Goal: Task Accomplishment & Management: Manage account settings

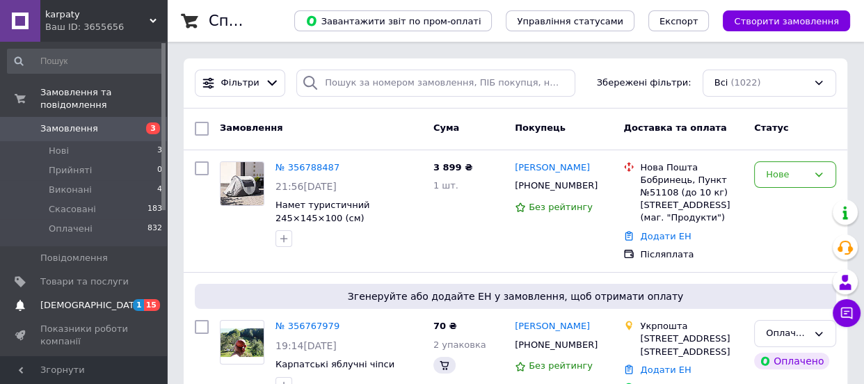
click at [67, 299] on span "[DEMOGRAPHIC_DATA]" at bounding box center [91, 305] width 103 height 13
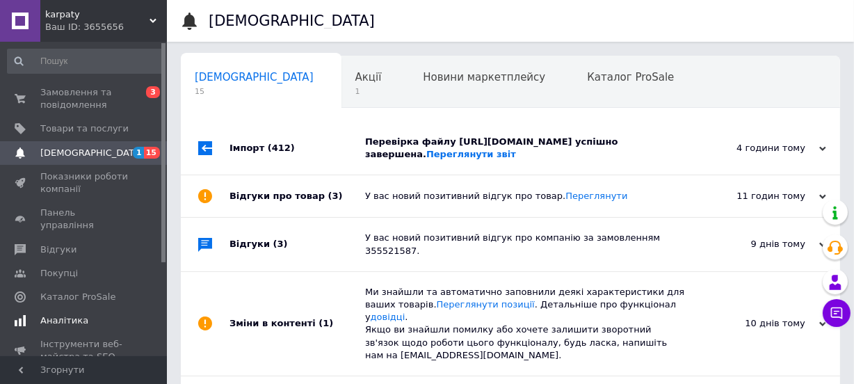
scroll to position [0, 7]
click at [308, 159] on div "Імпорт (412)" at bounding box center [297, 148] width 136 height 53
click at [348, 73] on span "Акції" at bounding box center [361, 77] width 26 height 13
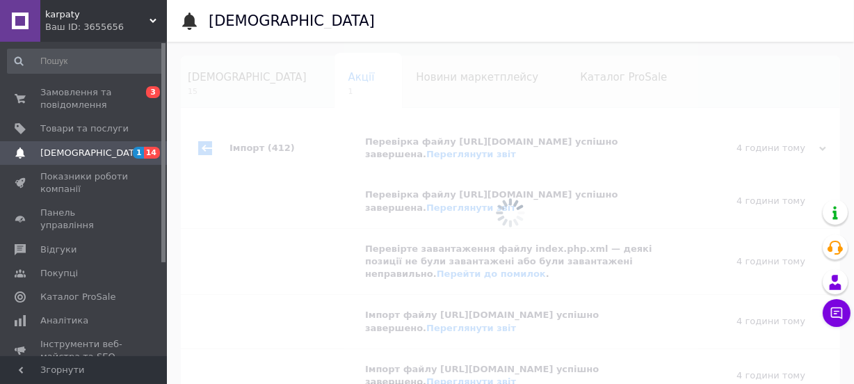
scroll to position [0, 29]
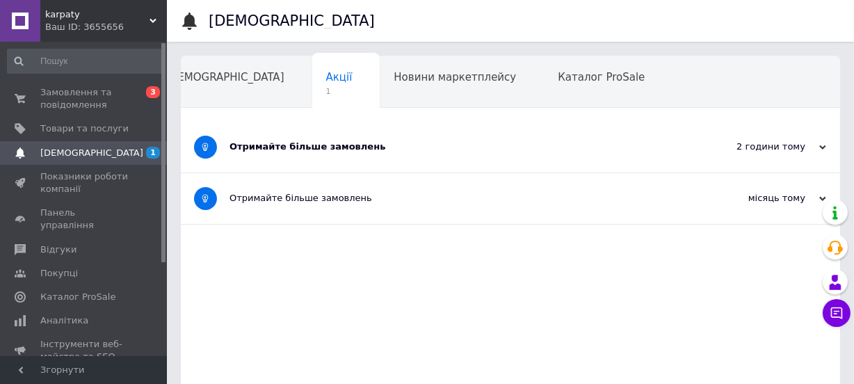
click at [422, 144] on div "Отримайте більше замовлень" at bounding box center [457, 146] width 457 height 13
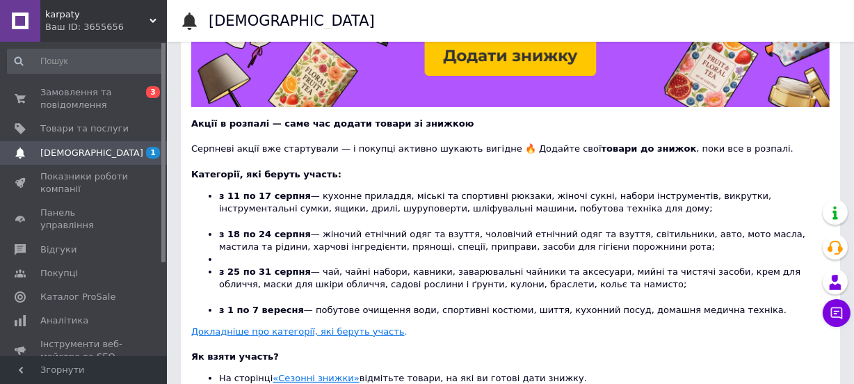
scroll to position [126, 0]
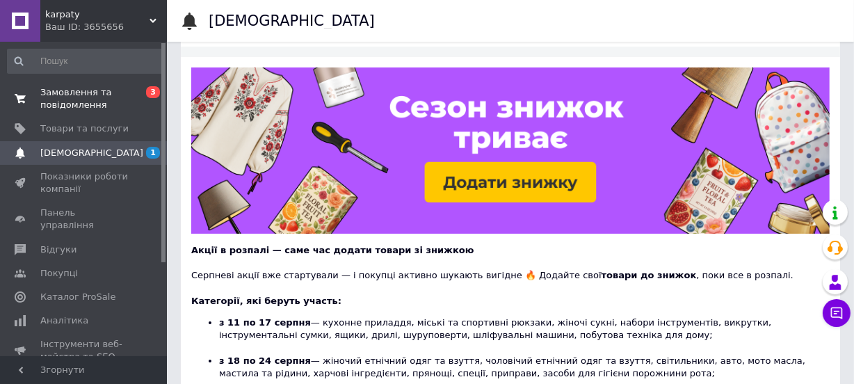
click at [70, 111] on span "Замовлення та повідомлення" at bounding box center [84, 98] width 88 height 25
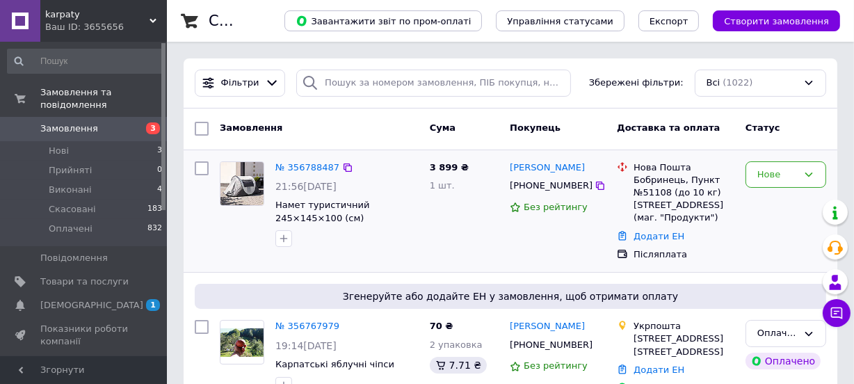
click at [393, 265] on div "№ 356788487 21:56[DATE] Намет туристичний 245×145×100 (см) кемпінговий для рибо…" at bounding box center [319, 211] width 210 height 111
click at [79, 275] on span "Товари та послуги" at bounding box center [84, 281] width 88 height 13
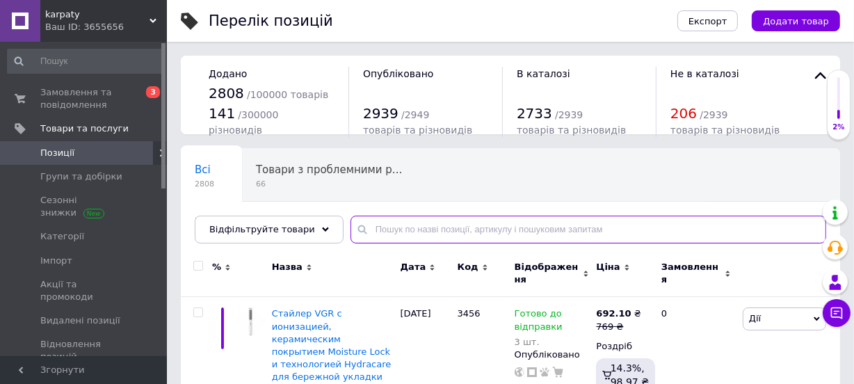
click at [407, 223] on input "text" at bounding box center [588, 230] width 476 height 28
paste input "VBDVRB"
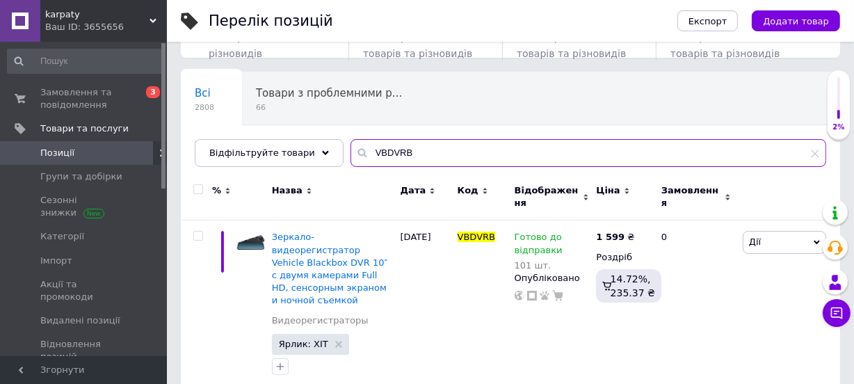
scroll to position [77, 0]
type input "VBDVRB"
